Goal: Information Seeking & Learning: Stay updated

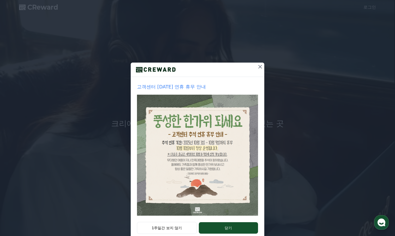
scroll to position [13, 0]
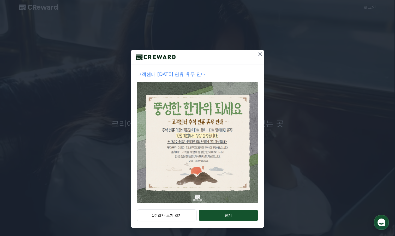
click at [257, 54] on icon at bounding box center [260, 54] width 6 height 6
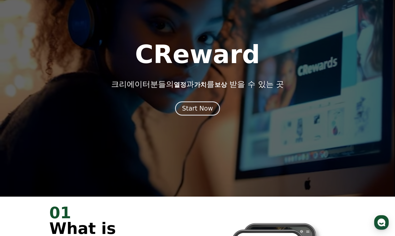
scroll to position [52, 0]
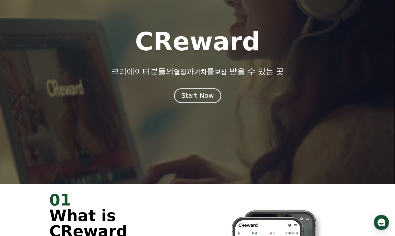
click at [192, 96] on div "Start Now" at bounding box center [197, 95] width 32 height 9
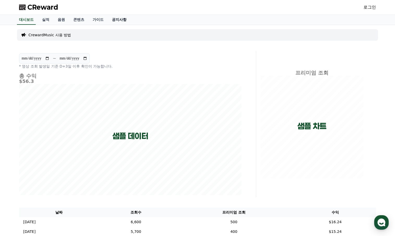
click at [123, 21] on link "공지사항" at bounding box center [119, 20] width 23 height 10
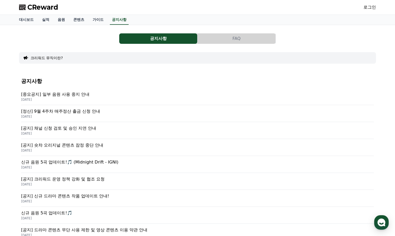
click at [69, 95] on p "[중요공지] 일부 음원 사용 중지 안내" at bounding box center [197, 94] width 353 height 6
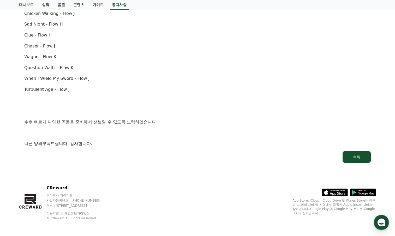
scroll to position [352, 0]
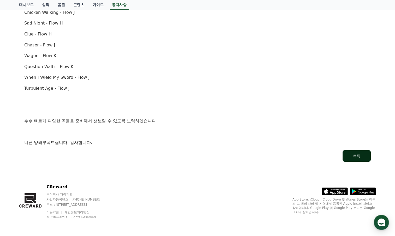
click at [363, 156] on button "목록" at bounding box center [357, 155] width 28 height 11
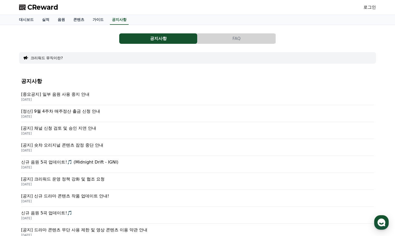
click at [77, 129] on p "[공지] 채널 신청 검토 및 승인 지연 안내" at bounding box center [197, 128] width 353 height 6
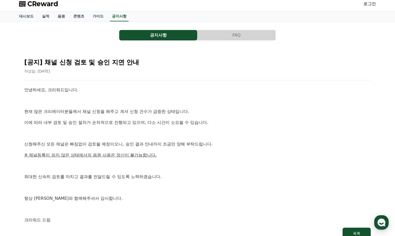
scroll to position [52, 0]
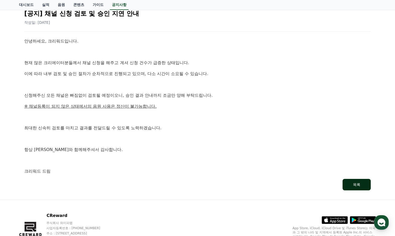
click at [355, 186] on div "목록" at bounding box center [356, 184] width 7 height 5
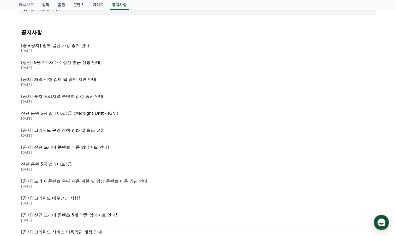
scroll to position [104, 0]
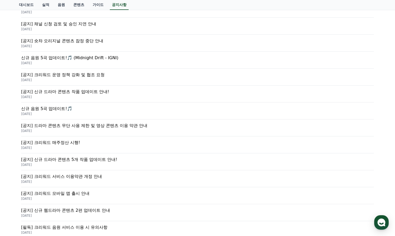
click at [89, 126] on p "[공지] 드라마 콘텐츠 무단 사용 제한 및 영상 콘텐츠 이용 약관 안내" at bounding box center [197, 126] width 353 height 6
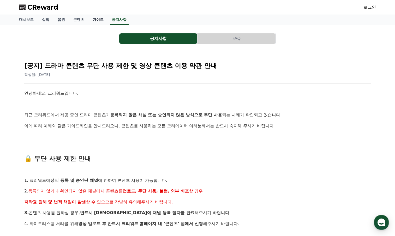
click at [96, 19] on link "가이드" at bounding box center [97, 20] width 19 height 10
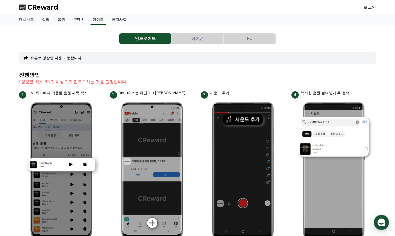
click at [81, 20] on link "콘텐츠" at bounding box center [78, 20] width 19 height 10
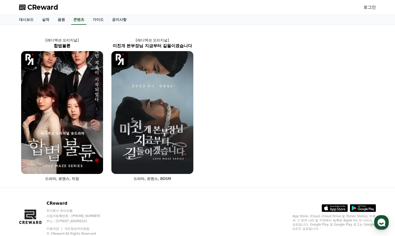
click at [215, 75] on div "[레디액션 오리지널] 합법불륜 드라마, 로맨스, 치정 [레디액션 오리지널] 미친개 본부장님 지금부터 길들이겠습니다 드라마, 로맨스, BDSM" at bounding box center [197, 106] width 361 height 158
click at [62, 18] on link "음원" at bounding box center [61, 20] width 16 height 10
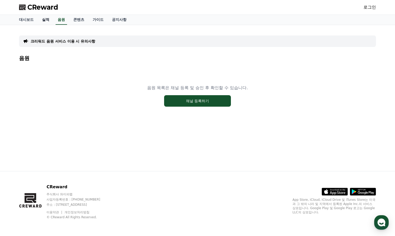
click at [46, 21] on link "실적" at bounding box center [46, 20] width 16 height 10
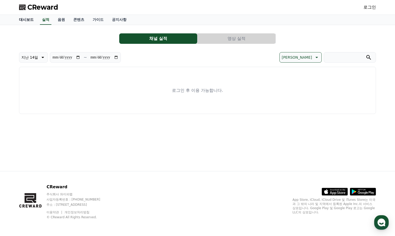
click at [29, 22] on link "대시보드" at bounding box center [26, 20] width 23 height 10
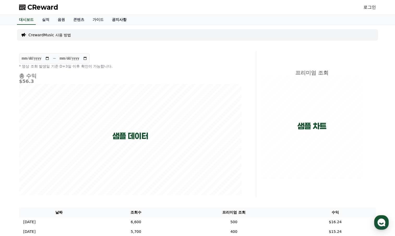
click at [121, 21] on link "공지사항" at bounding box center [119, 20] width 23 height 10
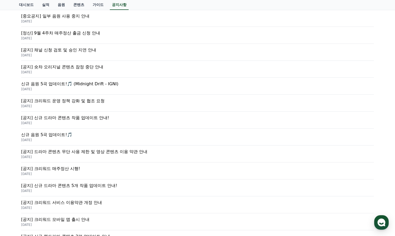
scroll to position [52, 0]
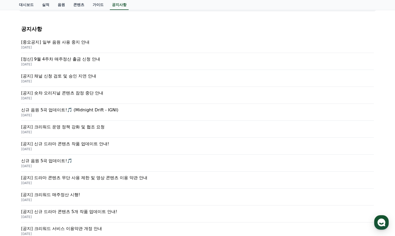
click at [69, 94] on p "[공지] 숏챠 오리지널 콘텐츠 잠정 중단 안내" at bounding box center [197, 93] width 353 height 6
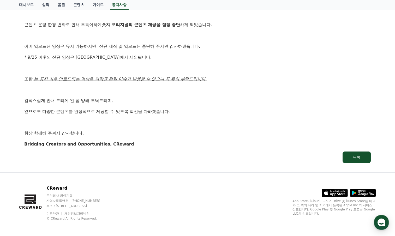
scroll to position [92, 0]
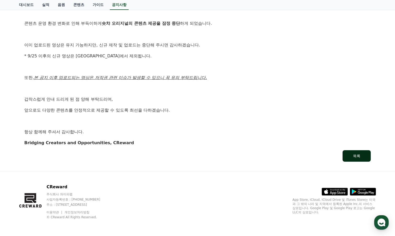
click at [357, 158] on div "목록" at bounding box center [356, 155] width 7 height 5
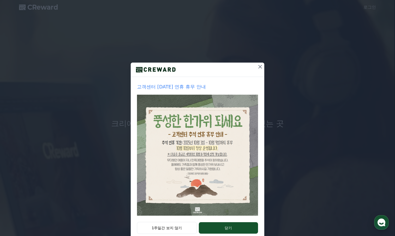
drag, startPoint x: 258, startPoint y: 67, endPoint x: 243, endPoint y: 73, distance: 15.5
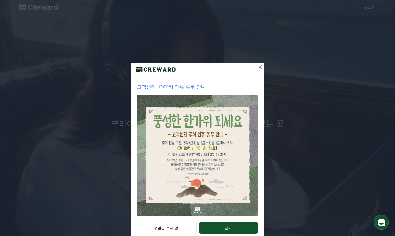
click at [258, 67] on icon at bounding box center [260, 67] width 4 height 4
